Goal: Information Seeking & Learning: Understand process/instructions

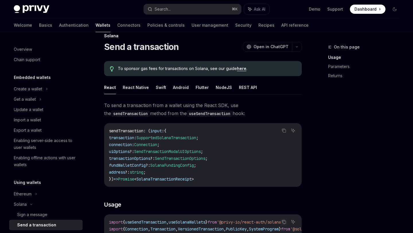
scroll to position [123, 0]
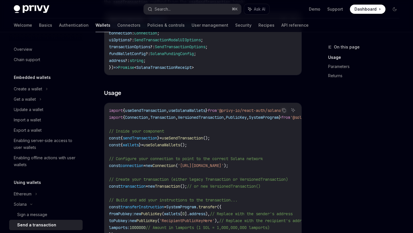
click at [175, 161] on span "// Configure your connection to point to the correct Solana network" at bounding box center [186, 158] width 154 height 5
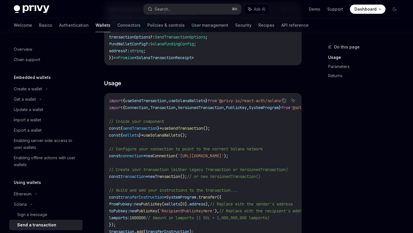
scroll to position [134, 0]
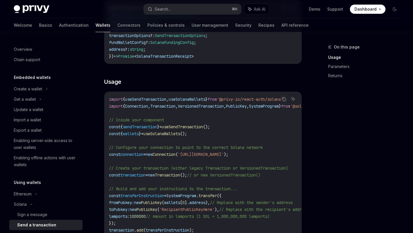
click at [138, 154] on span "connection" at bounding box center [131, 154] width 23 height 5
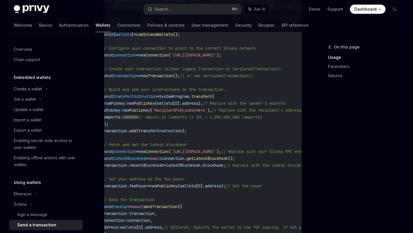
scroll to position [0, 2]
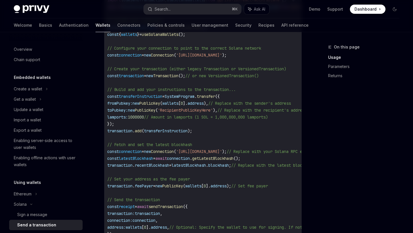
click at [136, 159] on span "latestBlockhash" at bounding box center [136, 158] width 34 height 5
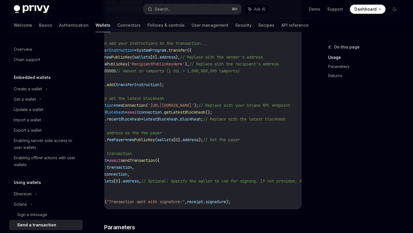
scroll to position [0, 0]
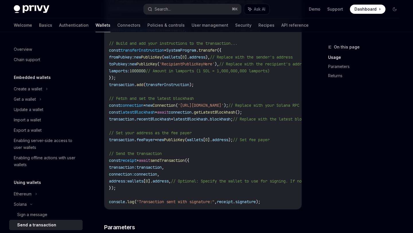
click at [153, 103] on span "new" at bounding box center [149, 105] width 7 height 5
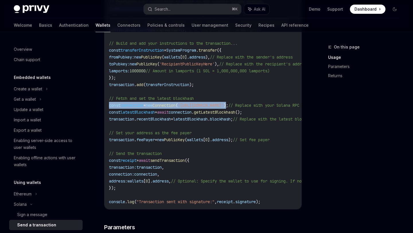
drag, startPoint x: 282, startPoint y: 105, endPoint x: 108, endPoint y: 104, distance: 174.3
click at [108, 104] on div "import { useSendTransaction , useSolanaWallets } from '@privy-io/react-auth/sol…" at bounding box center [202, 77] width 197 height 263
copy span "const connection = new Connection ( '[URL][DOMAIN_NAME]' )"
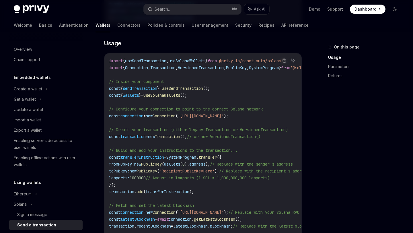
click at [134, 69] on span "Connection" at bounding box center [136, 67] width 23 height 5
copy span "Connection"
